Goal: Check status: Check status

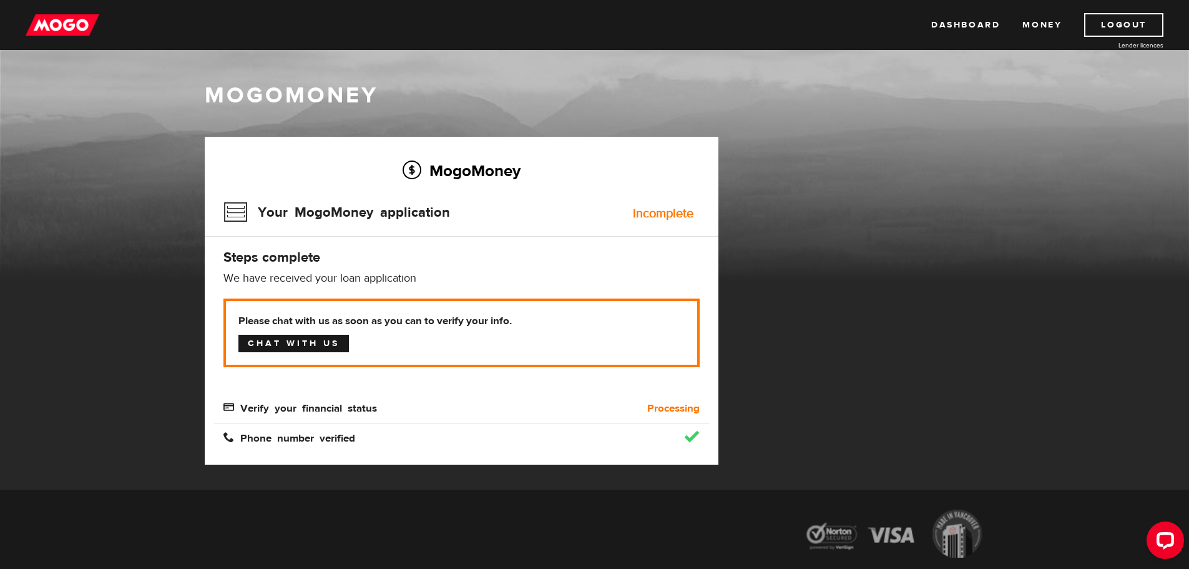
click at [307, 345] on link "Chat with us" at bounding box center [293, 343] width 110 height 17
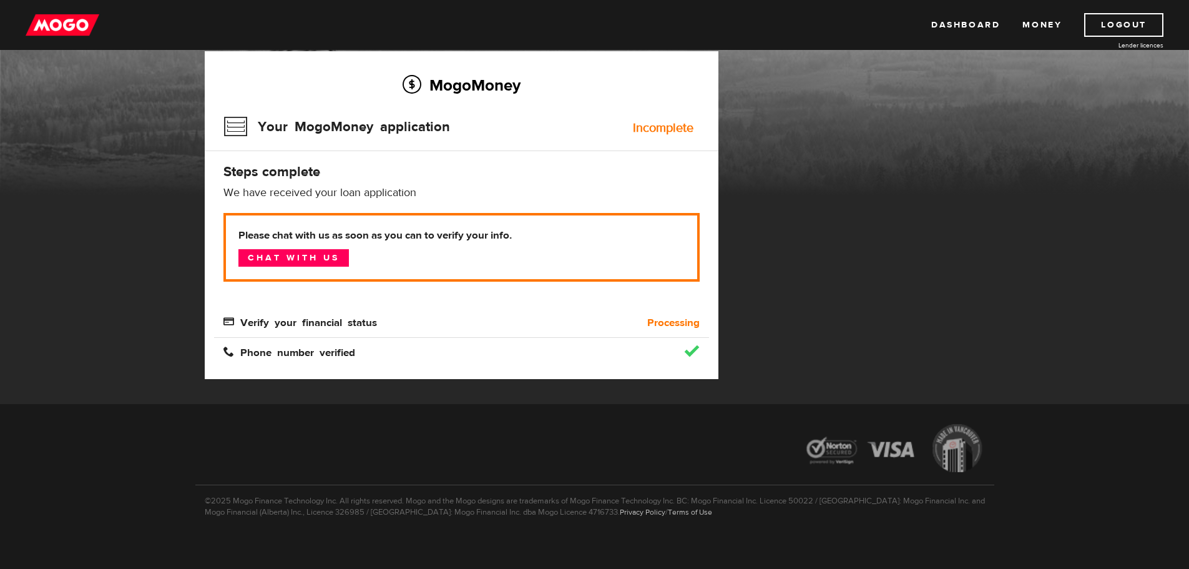
scroll to position [95, 0]
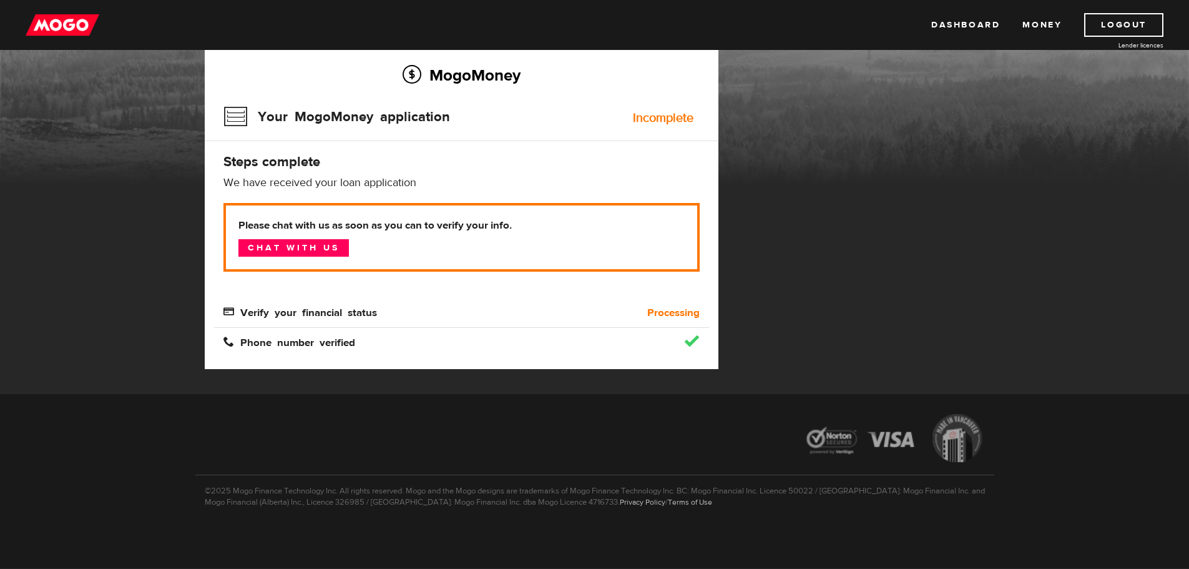
click at [838, 255] on div "MogoMoney Your MogoMoney application Expired Your MogoMoney credit decision has…" at bounding box center [594, 217] width 799 height 353
click at [139, 97] on div "MogoMoney" at bounding box center [594, 85] width 1189 height 200
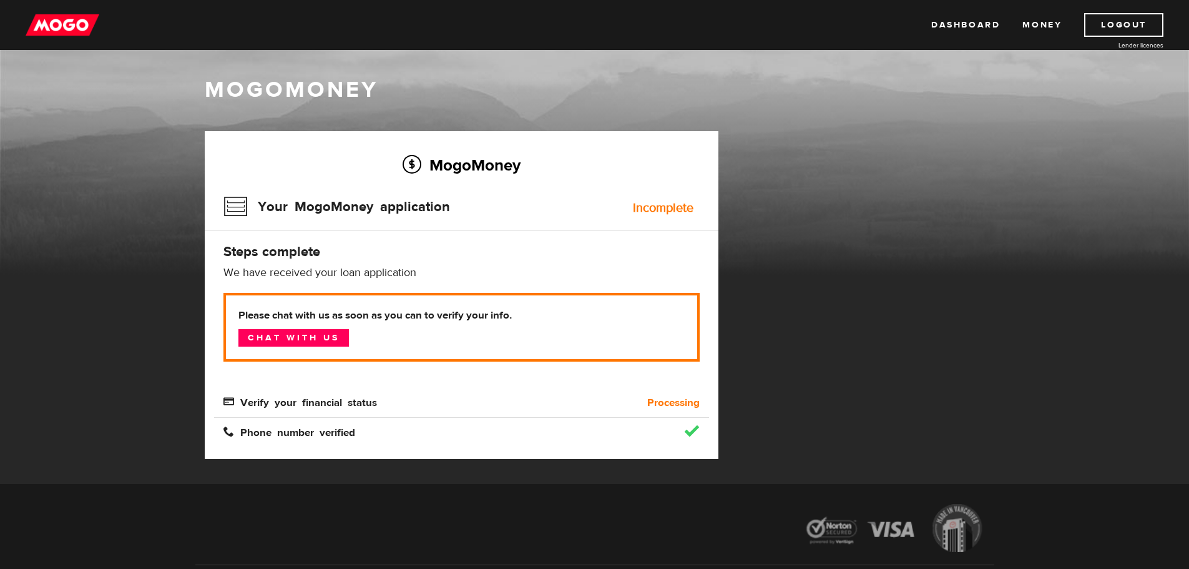
scroll to position [0, 0]
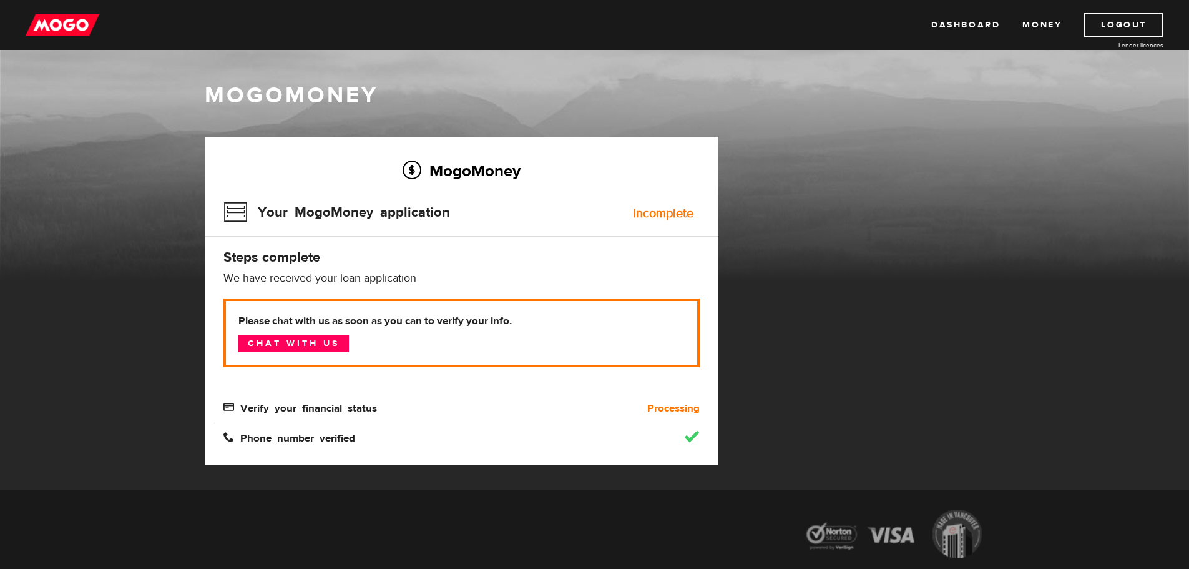
click at [507, 507] on div at bounding box center [594, 535] width 799 height 71
click at [893, 411] on div "MogoMoney Your MogoMoney application Expired Your MogoMoney credit decision has…" at bounding box center [594, 313] width 799 height 353
click at [798, 341] on div "MogoMoney Your MogoMoney application Expired Your MogoMoney credit decision has…" at bounding box center [594, 313] width 799 height 353
click at [893, 285] on div "MogoMoney Your MogoMoney application Expired Your MogoMoney credit decision has…" at bounding box center [594, 313] width 799 height 353
click at [859, 330] on div "MogoMoney Your MogoMoney application Expired Your MogoMoney credit decision has…" at bounding box center [594, 313] width 799 height 353
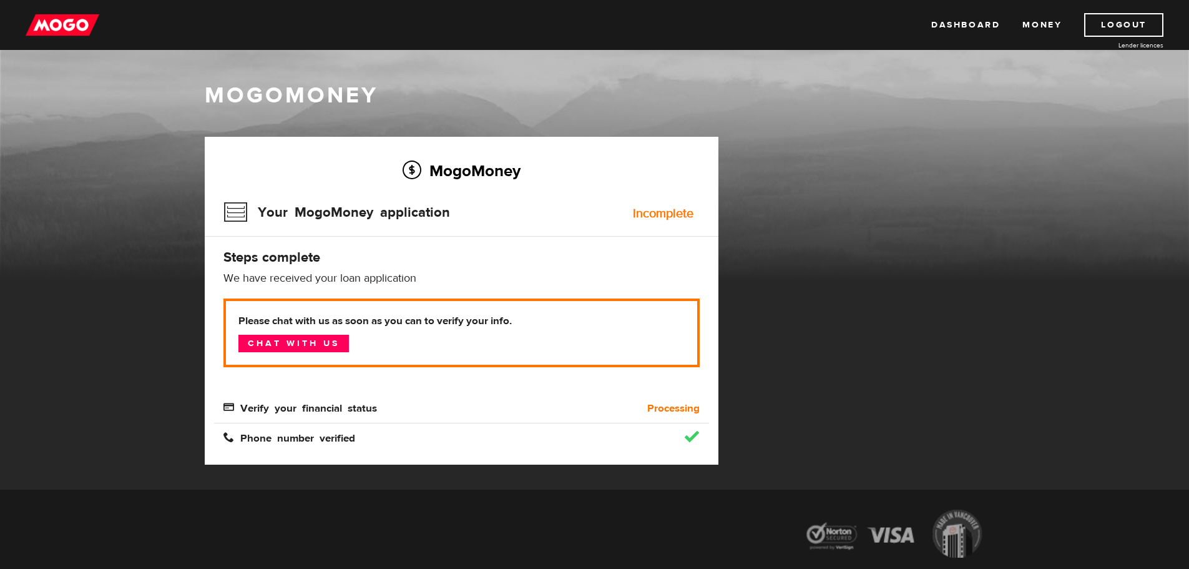
click at [743, 117] on div "MogoMoney" at bounding box center [594, 181] width 1189 height 200
click at [933, 175] on div "MogoMoney Your MogoMoney application Expired Your MogoMoney credit decision has…" at bounding box center [594, 313] width 799 height 353
